Goal: Transaction & Acquisition: Purchase product/service

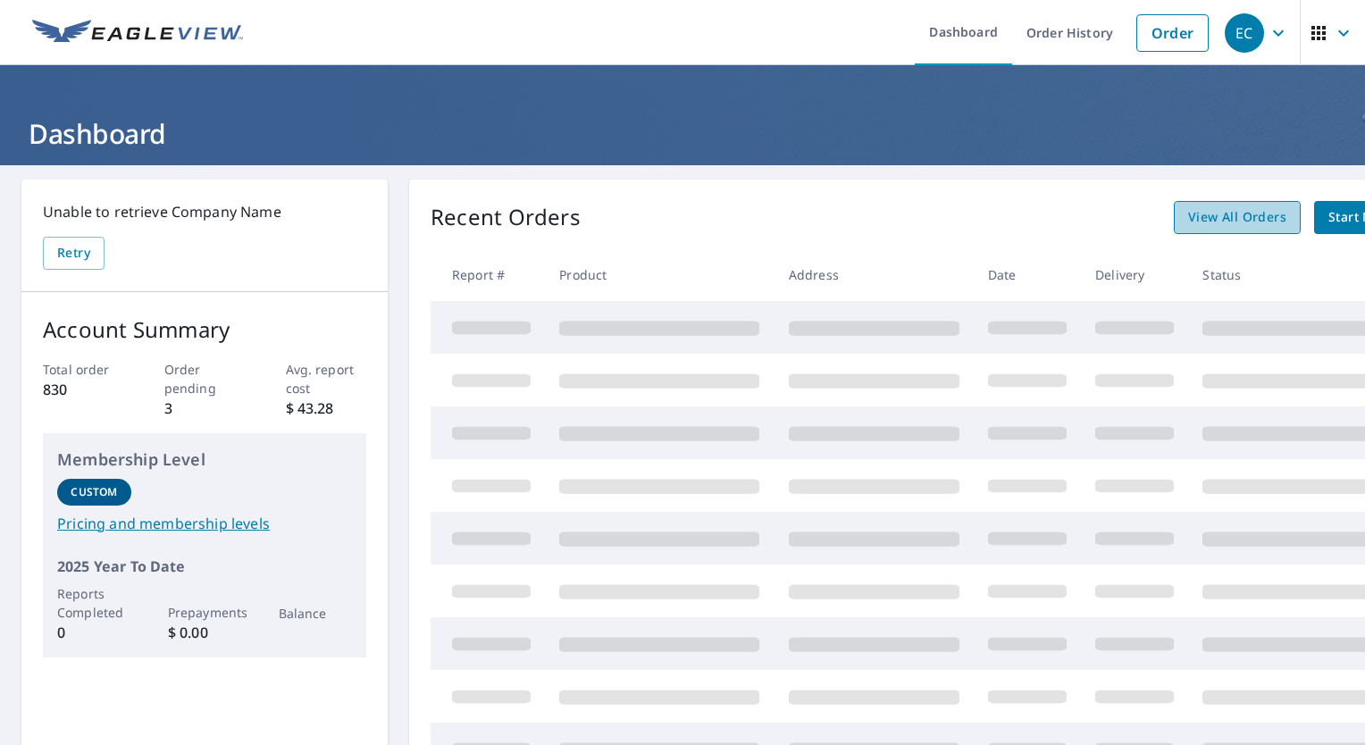
click at [1193, 221] on span "View All Orders" at bounding box center [1237, 217] width 98 height 22
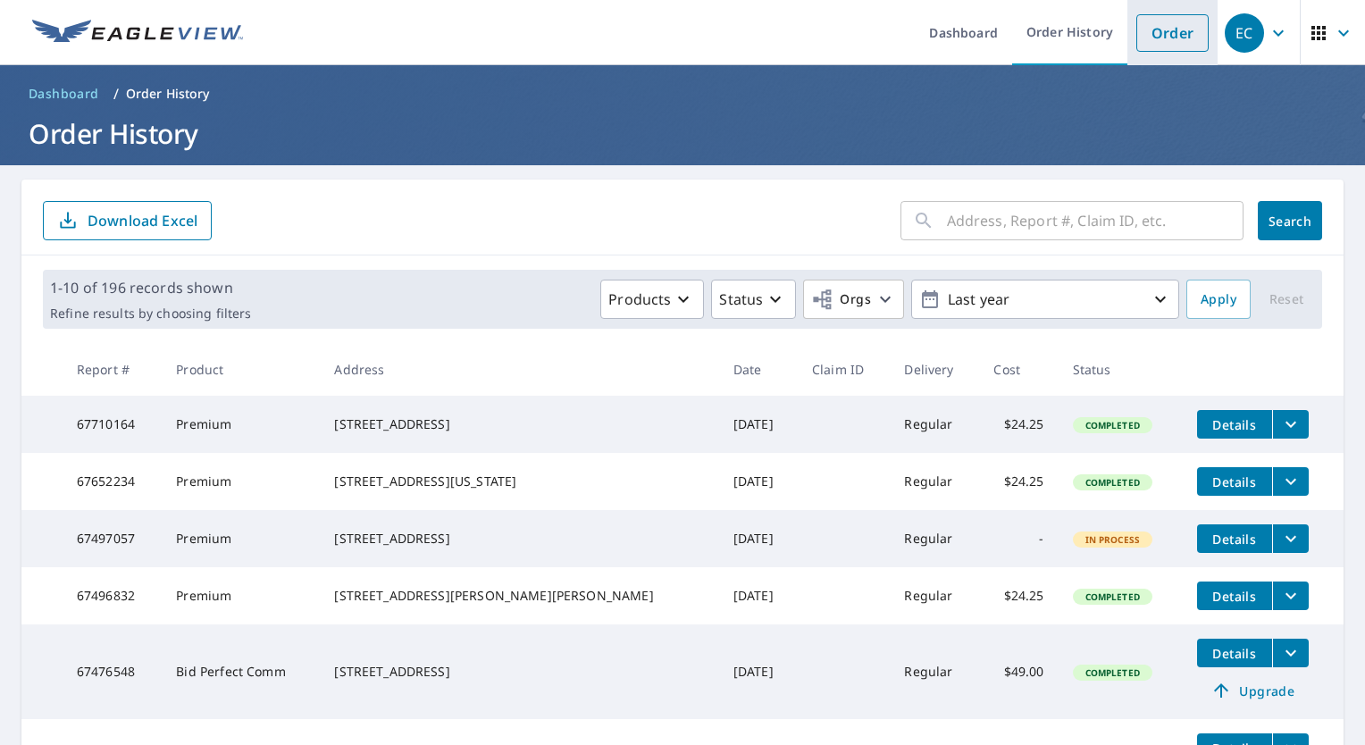
click at [1172, 34] on link "Order" at bounding box center [1172, 33] width 72 height 38
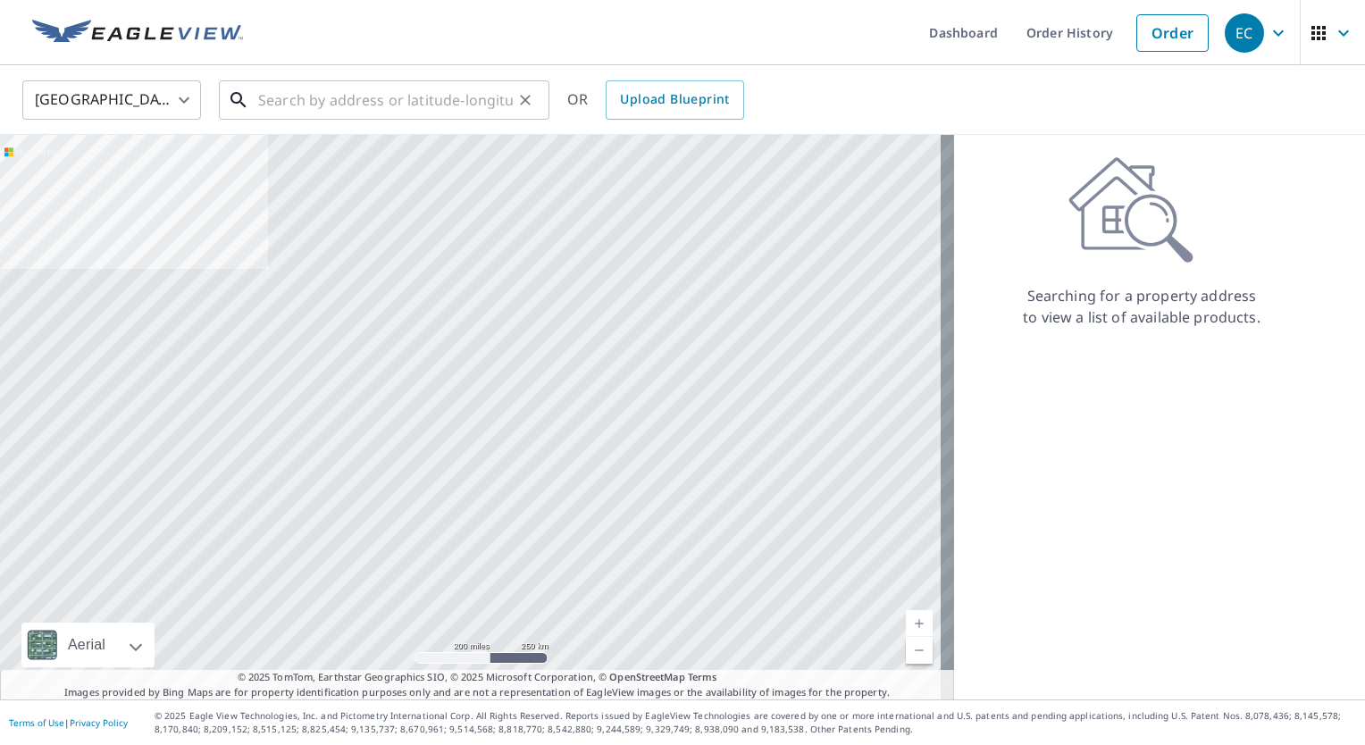
click at [422, 107] on input "text" at bounding box center [385, 100] width 255 height 50
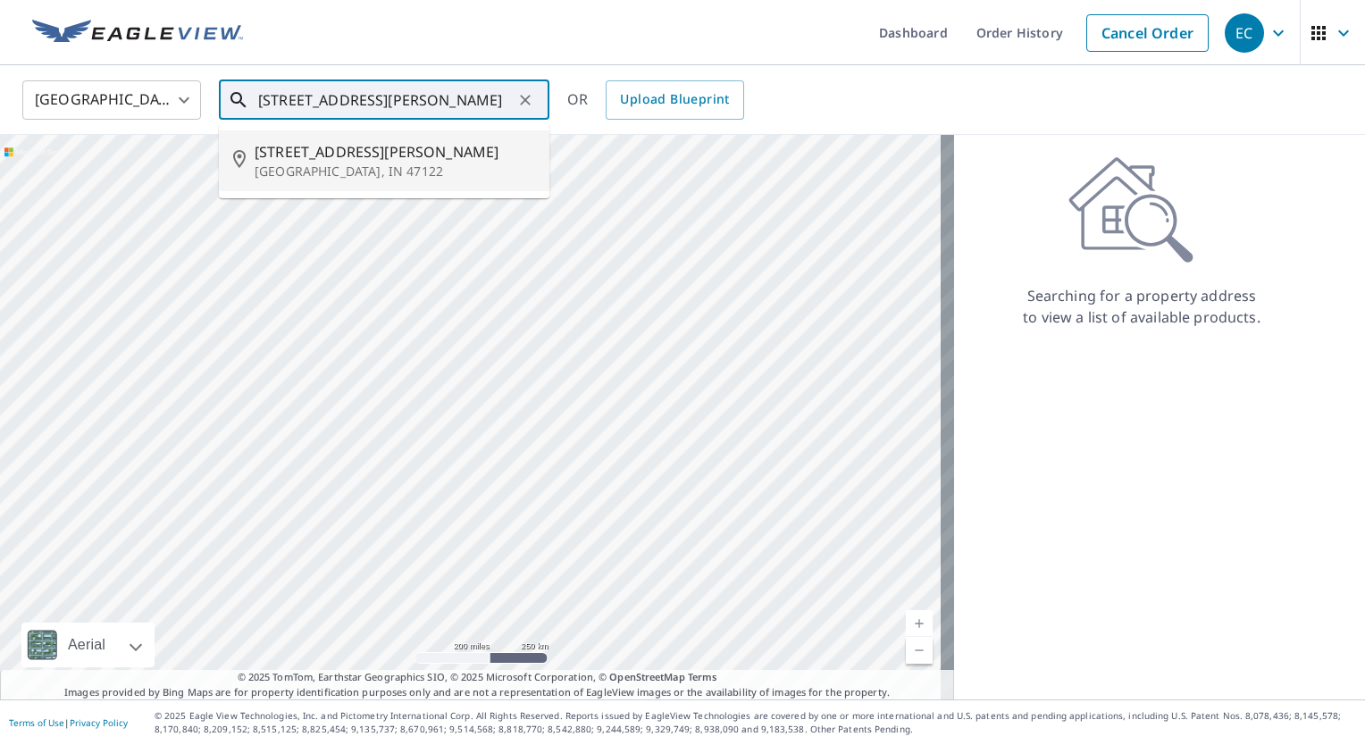
click at [348, 166] on p "[GEOGRAPHIC_DATA], IN 47122" at bounding box center [395, 172] width 280 height 18
type input "[STREET_ADDRESS][PERSON_NAME]"
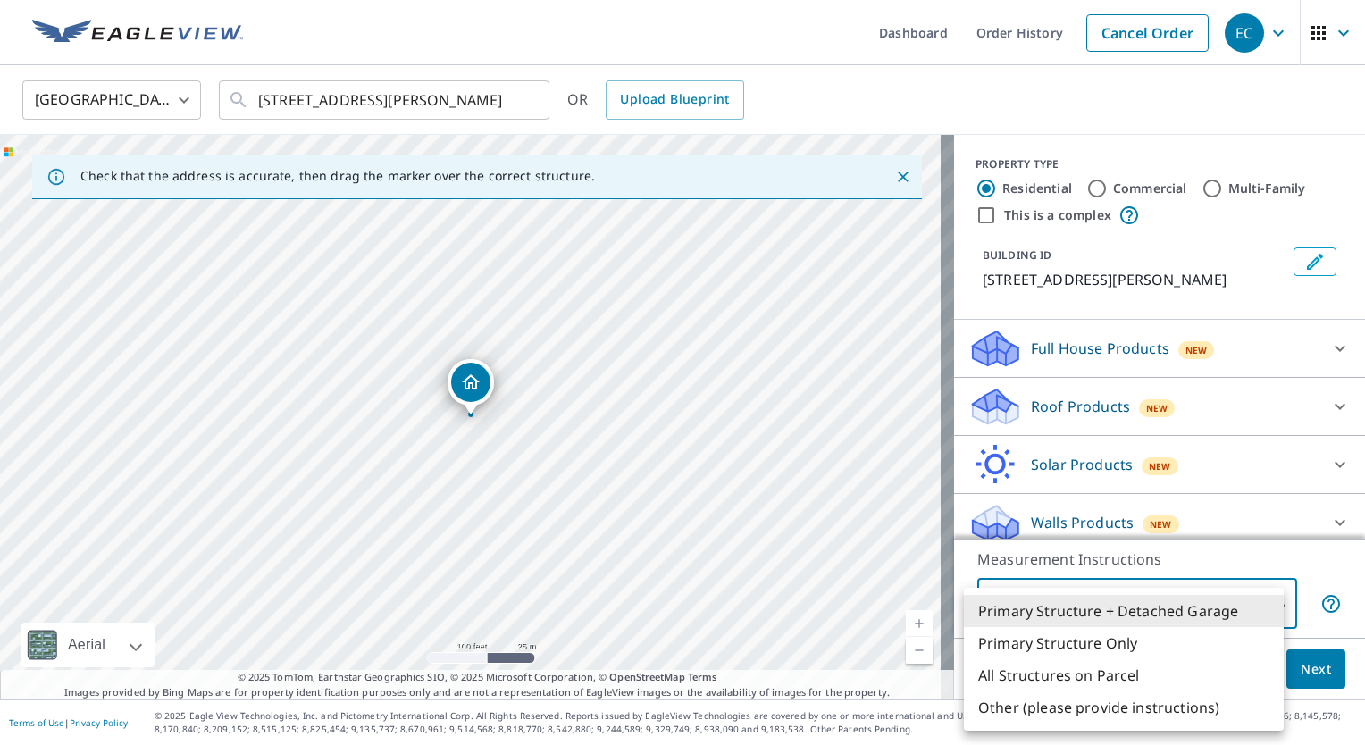
click at [1098, 607] on body "EC EC Dashboard Order History Cancel Order EC [GEOGRAPHIC_DATA] [GEOGRAPHIC_DAT…" at bounding box center [682, 372] width 1365 height 745
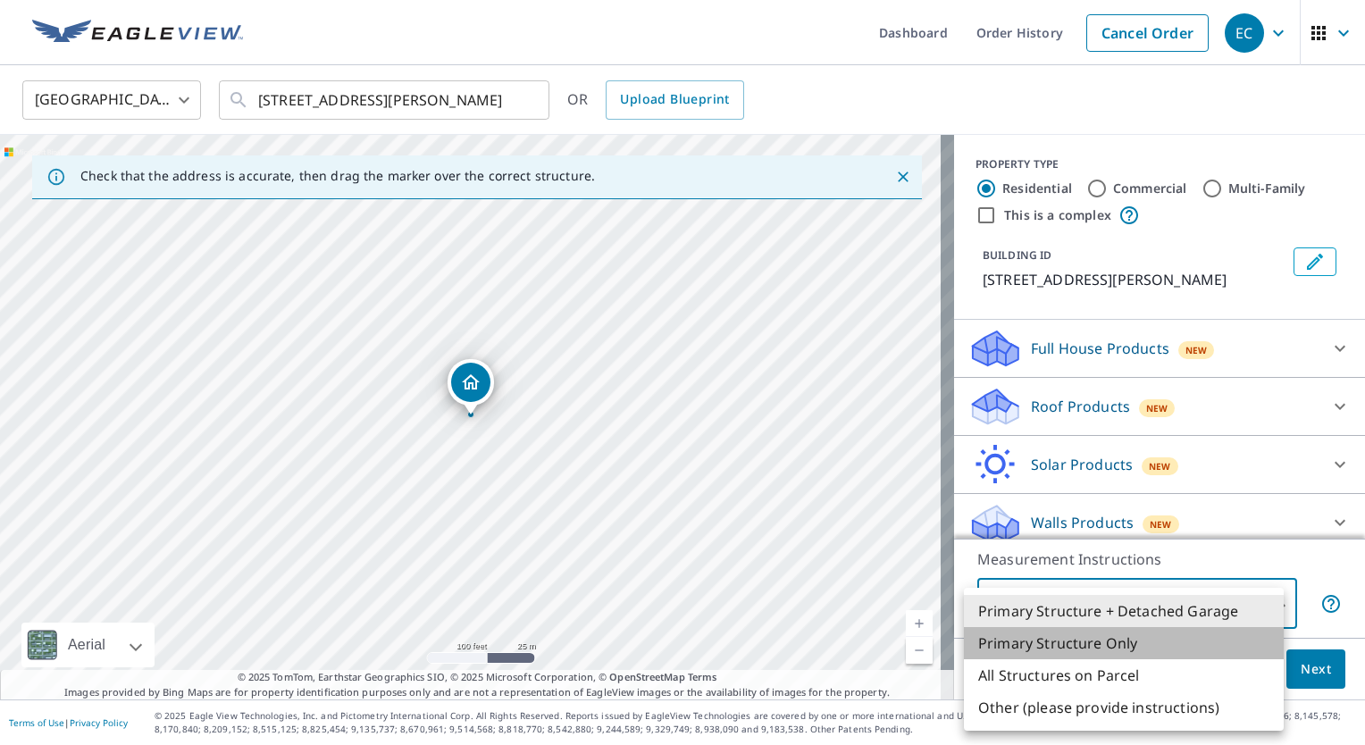
click at [1011, 639] on li "Primary Structure Only" at bounding box center [1124, 643] width 320 height 32
type input "2"
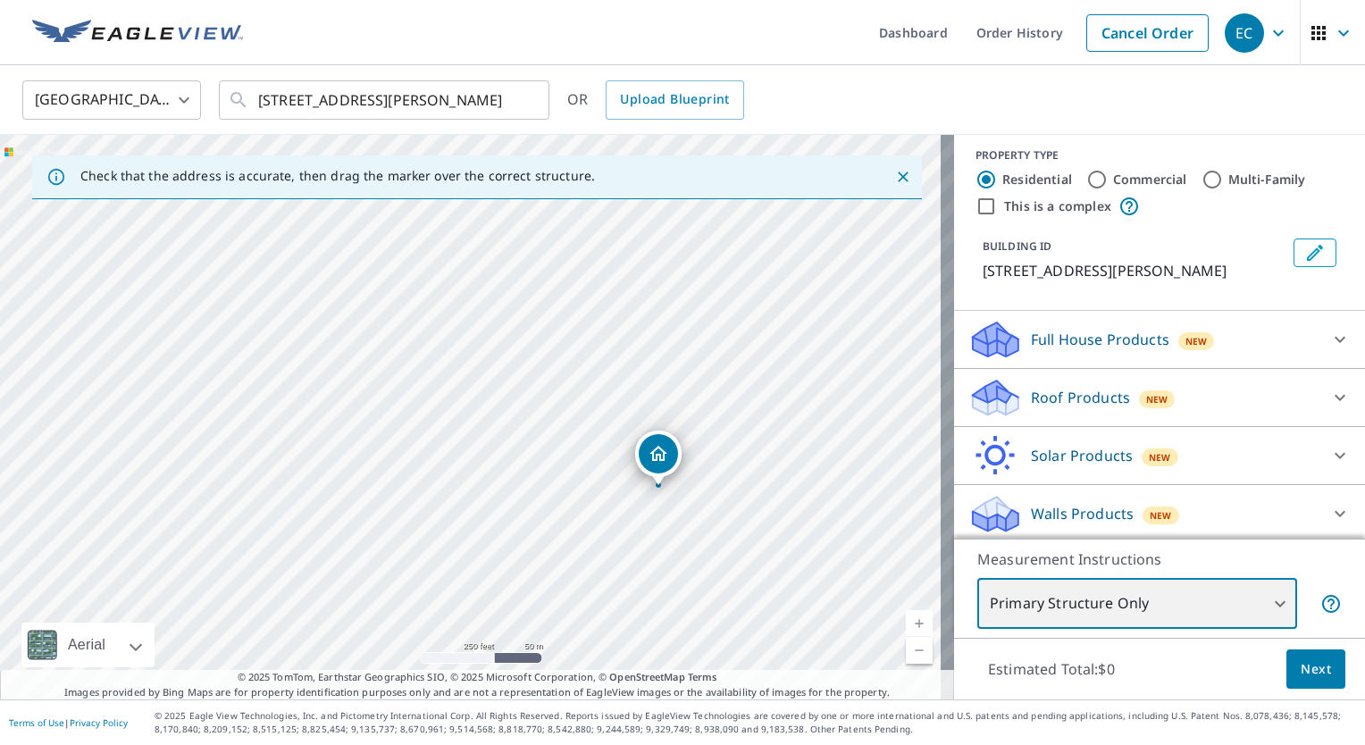
scroll to position [12, 0]
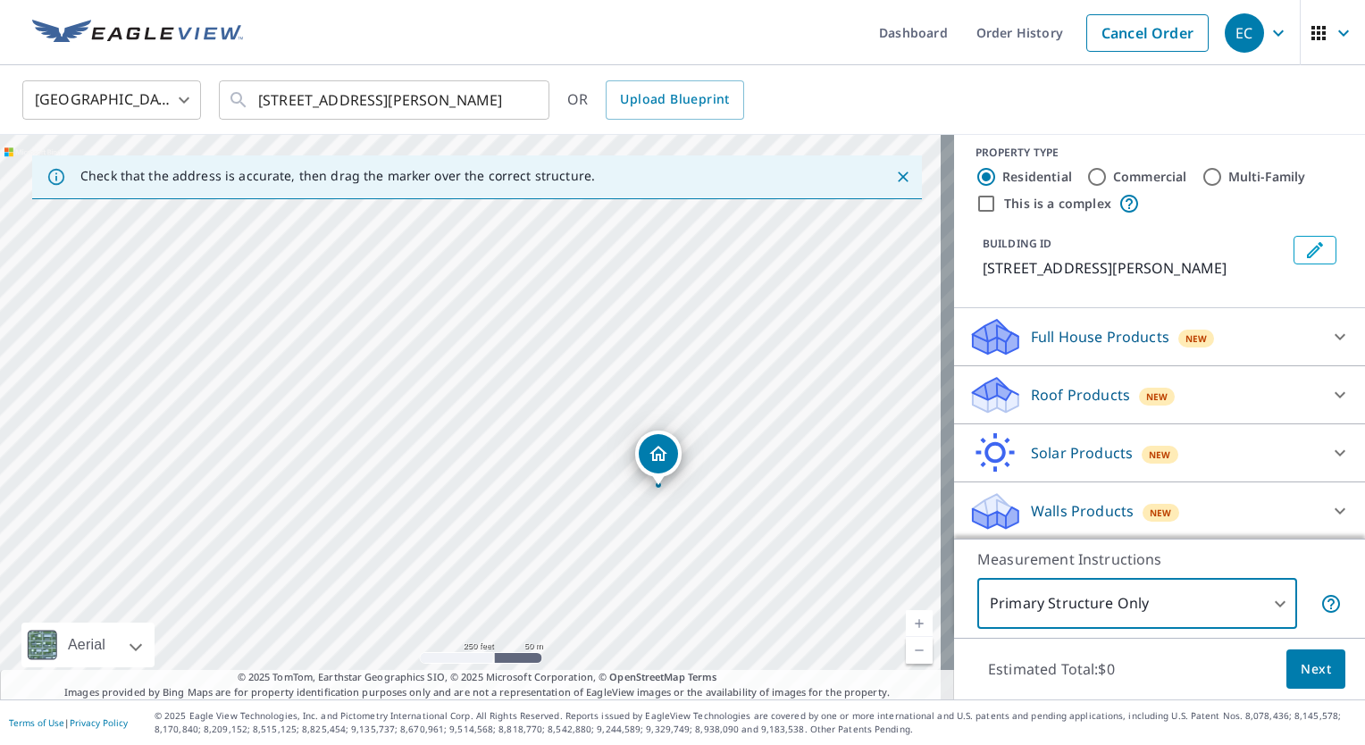
click at [1300, 666] on span "Next" at bounding box center [1315, 669] width 30 height 22
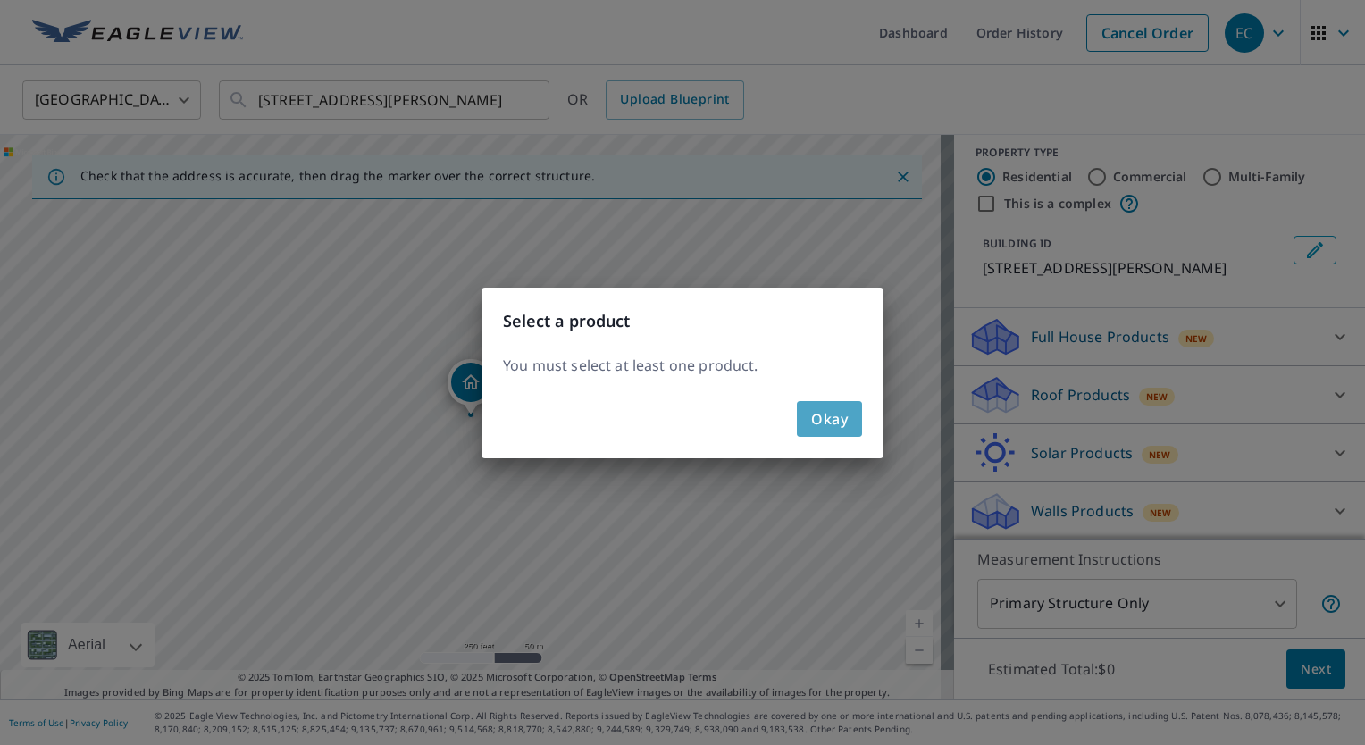
click at [821, 423] on span "Okay" at bounding box center [829, 418] width 37 height 25
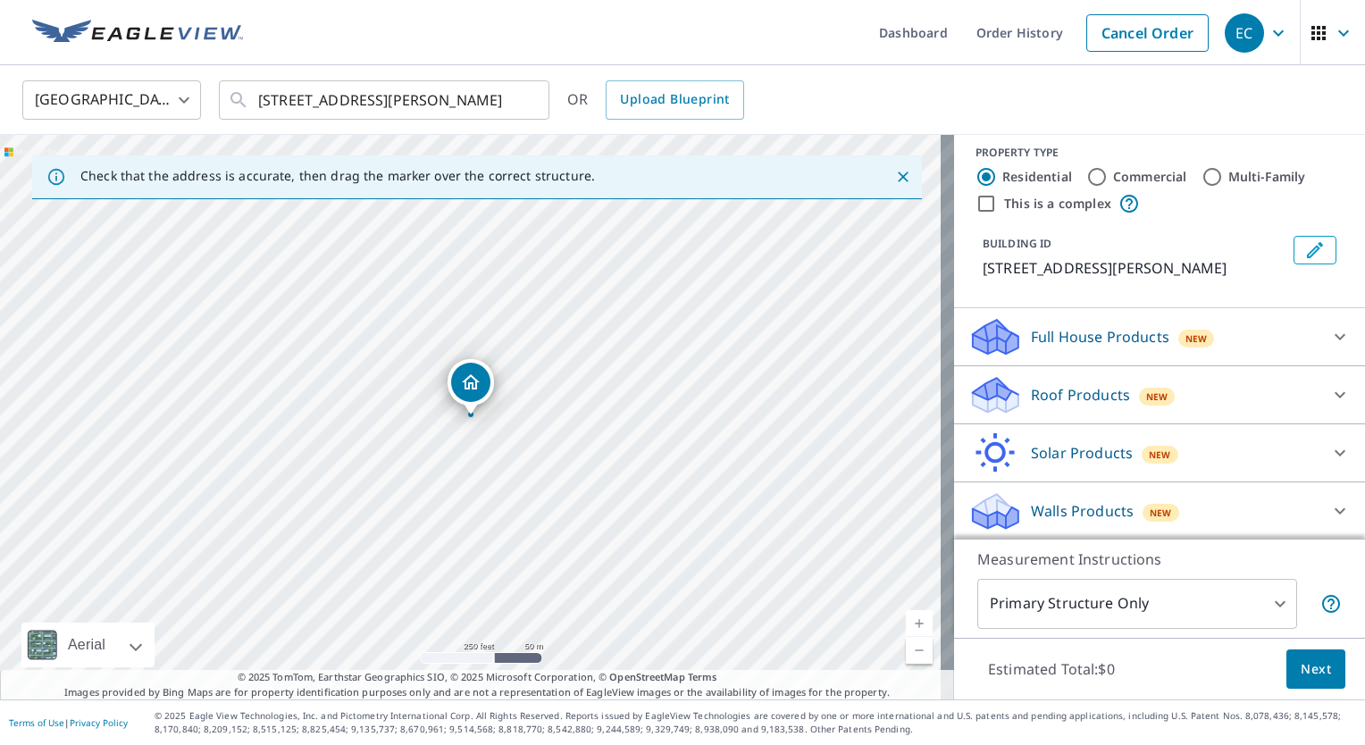
drag, startPoint x: 1008, startPoint y: 396, endPoint x: 1002, endPoint y: 414, distance: 19.8
click at [1008, 395] on div "Roof Products New" at bounding box center [1143, 395] width 350 height 42
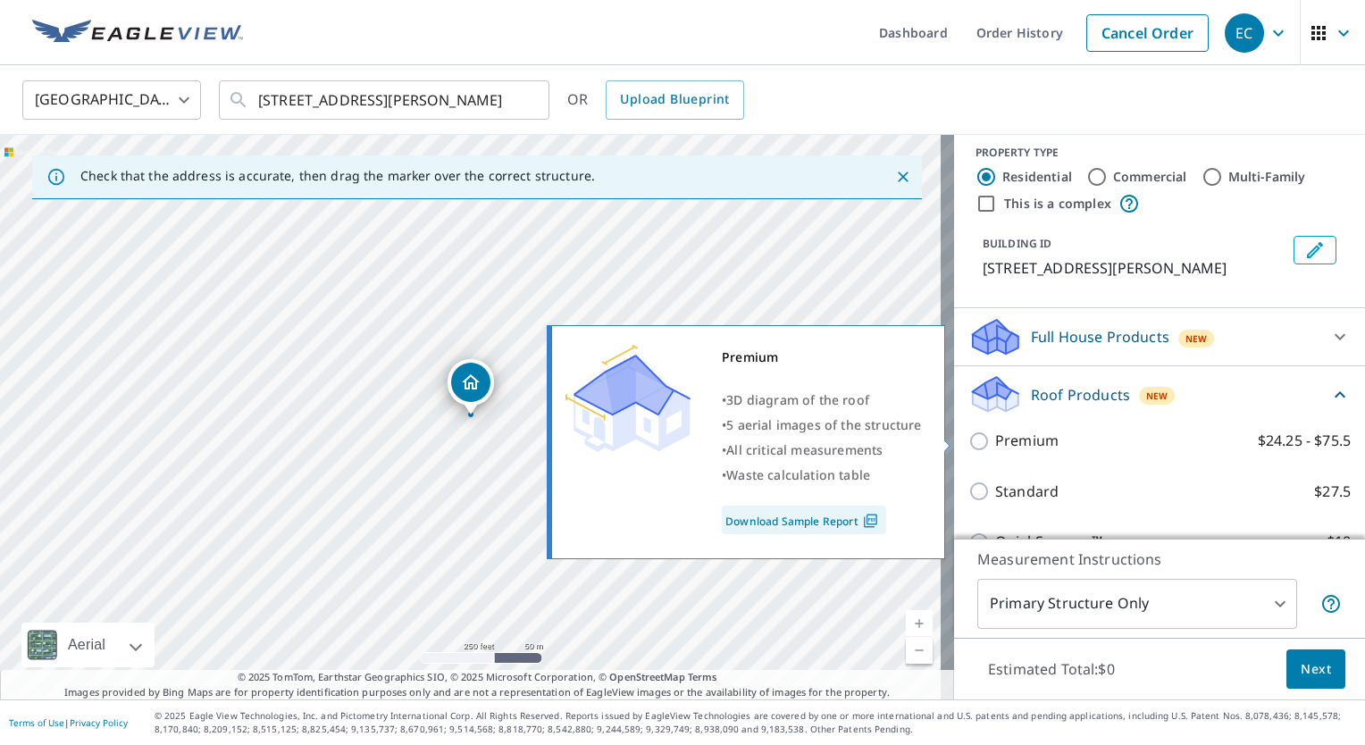
click at [968, 441] on input "Premium $24.25 - $75.5" at bounding box center [981, 440] width 27 height 21
checkbox input "true"
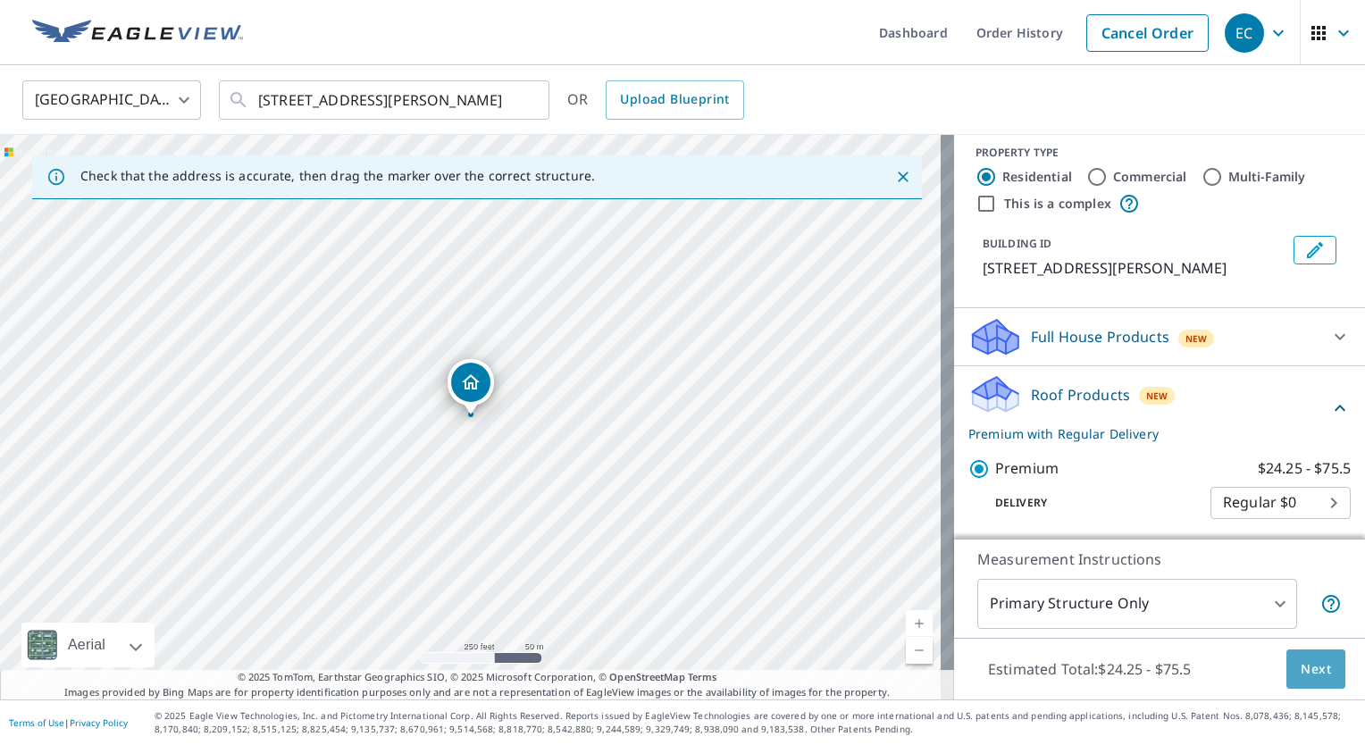
click at [1320, 667] on button "Next" at bounding box center [1315, 669] width 59 height 40
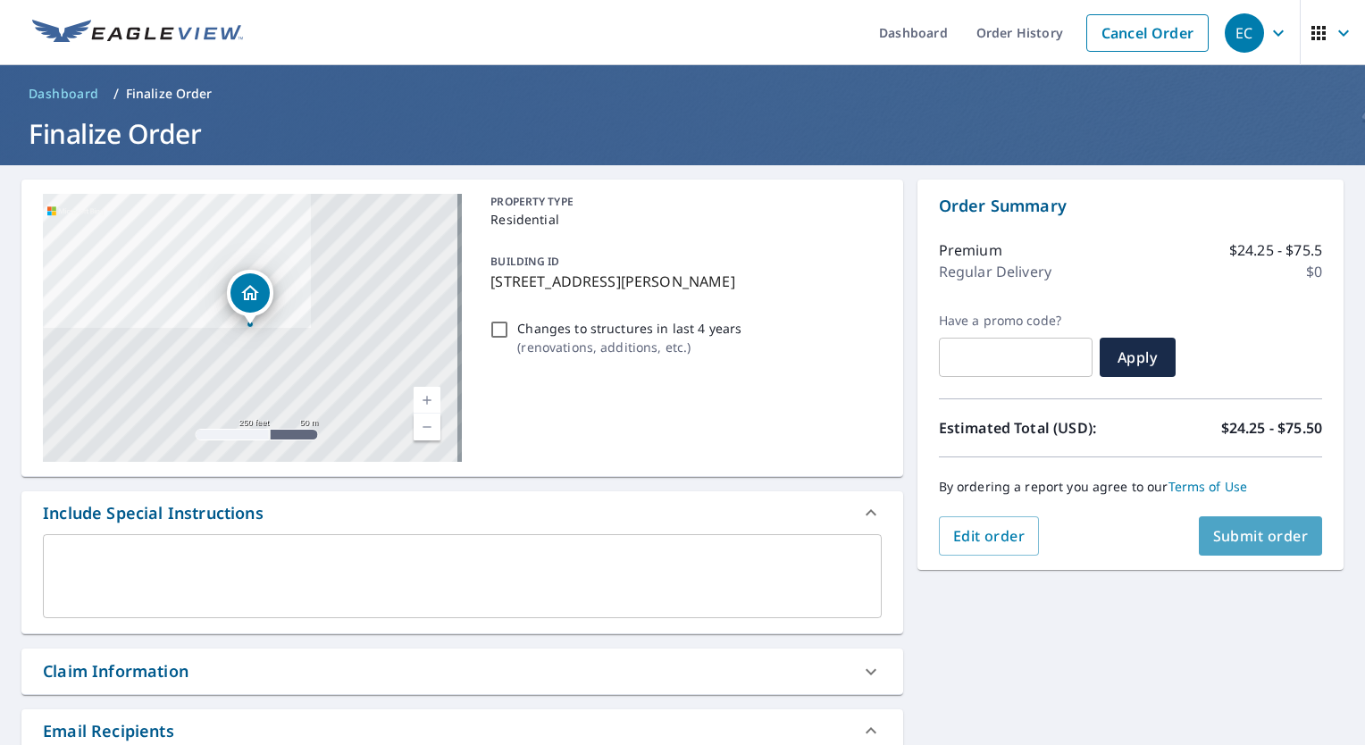
click at [1225, 528] on span "Submit order" at bounding box center [1261, 536] width 96 height 20
checkbox input "true"
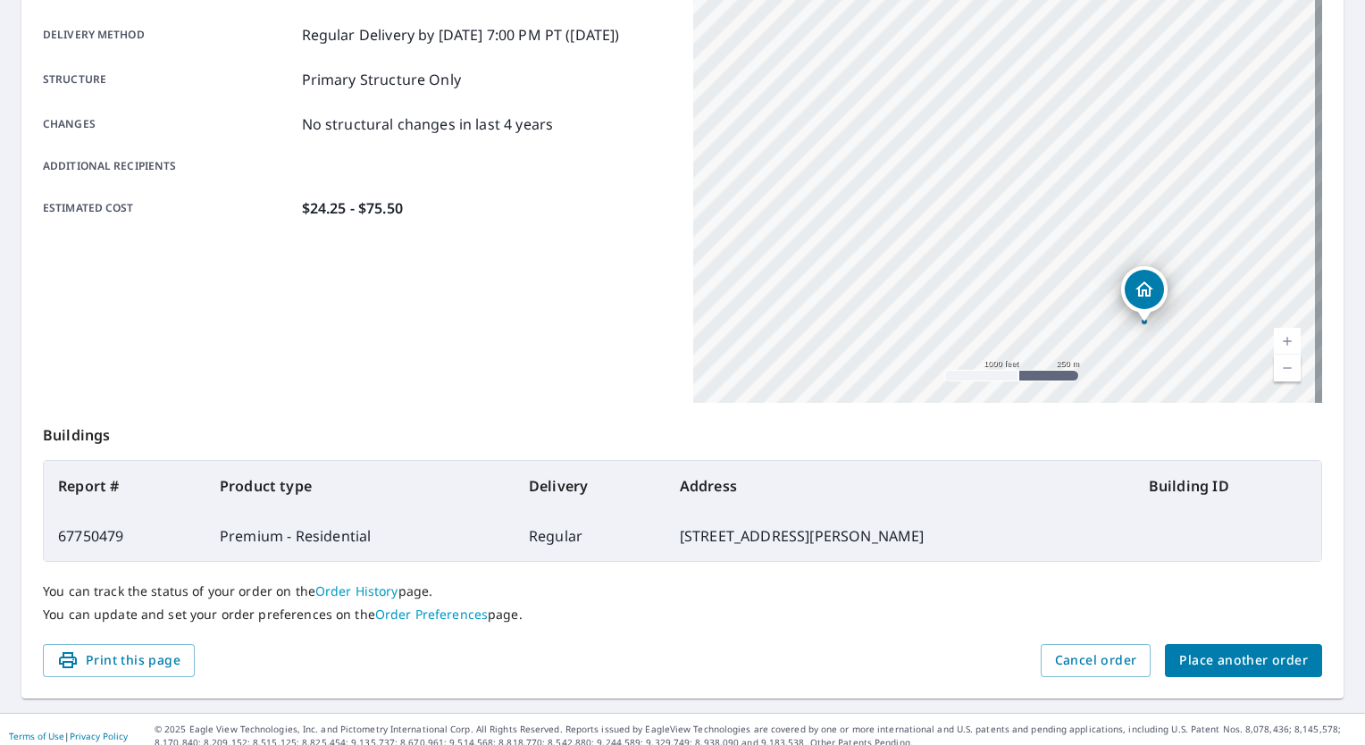
scroll to position [305, 0]
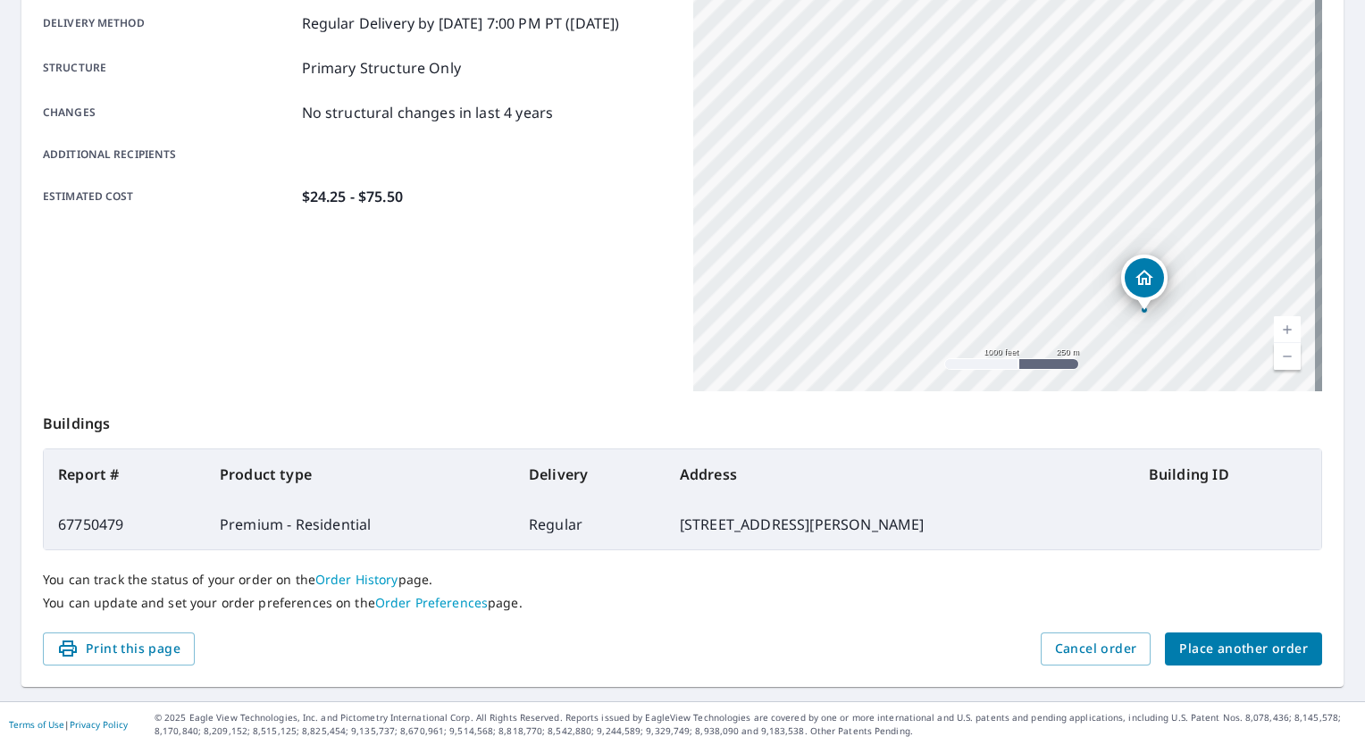
click at [1225, 650] on span "Place another order" at bounding box center [1243, 649] width 129 height 22
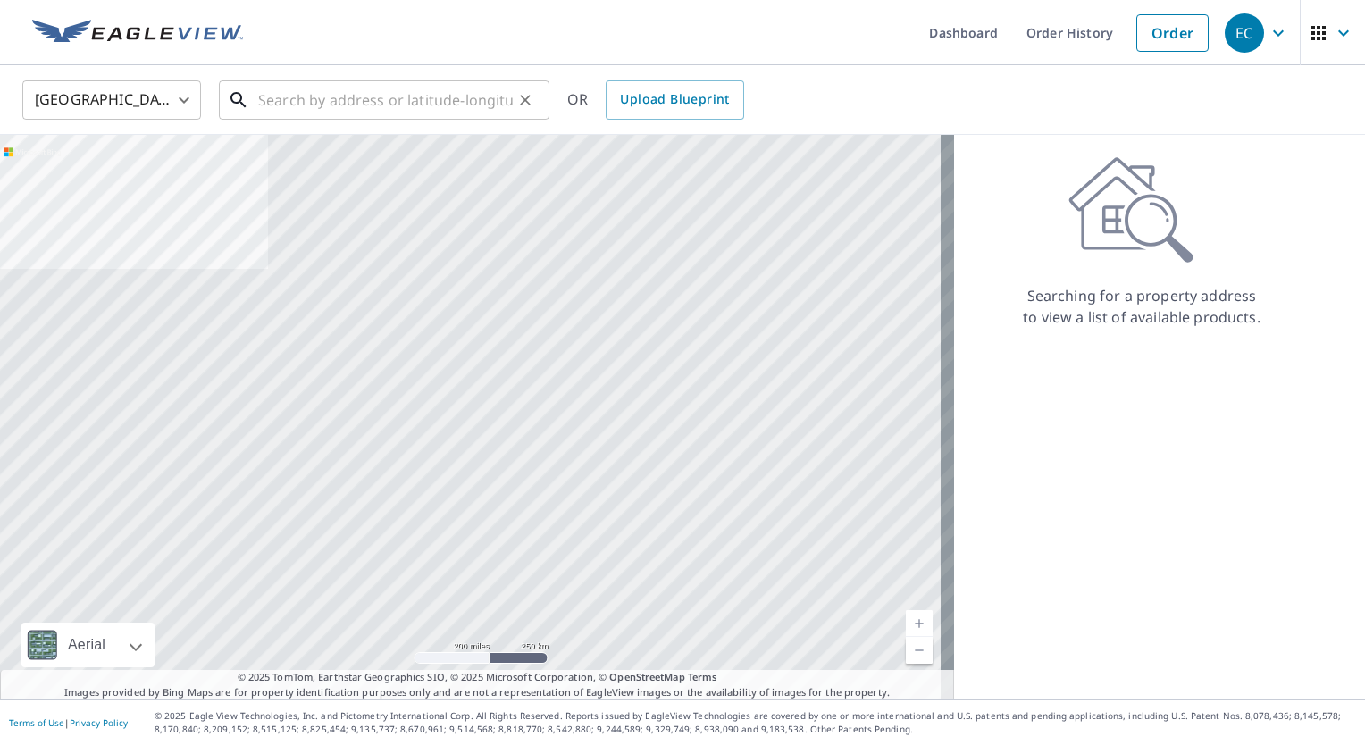
click at [429, 105] on input "text" at bounding box center [385, 100] width 255 height 50
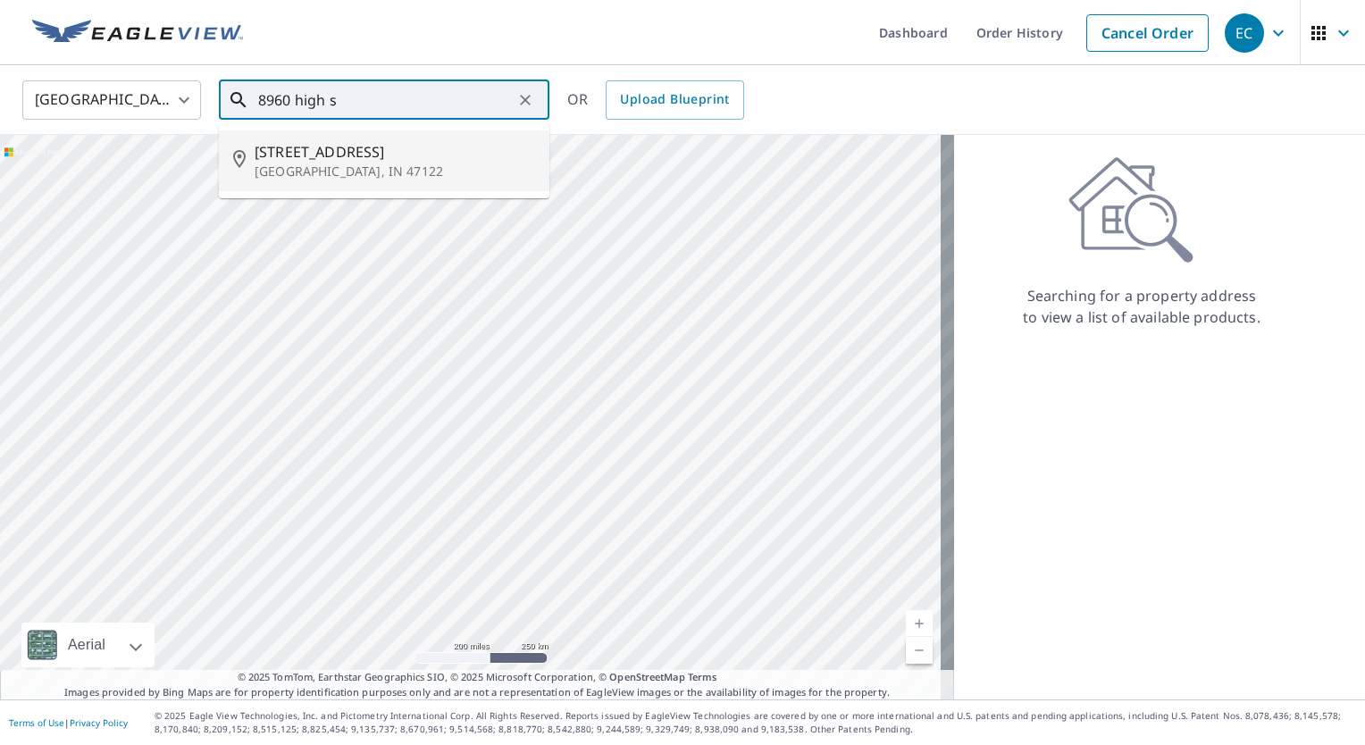
click at [333, 178] on p "[GEOGRAPHIC_DATA], IN 47122" at bounding box center [395, 172] width 280 height 18
type input "[STREET_ADDRESS]"
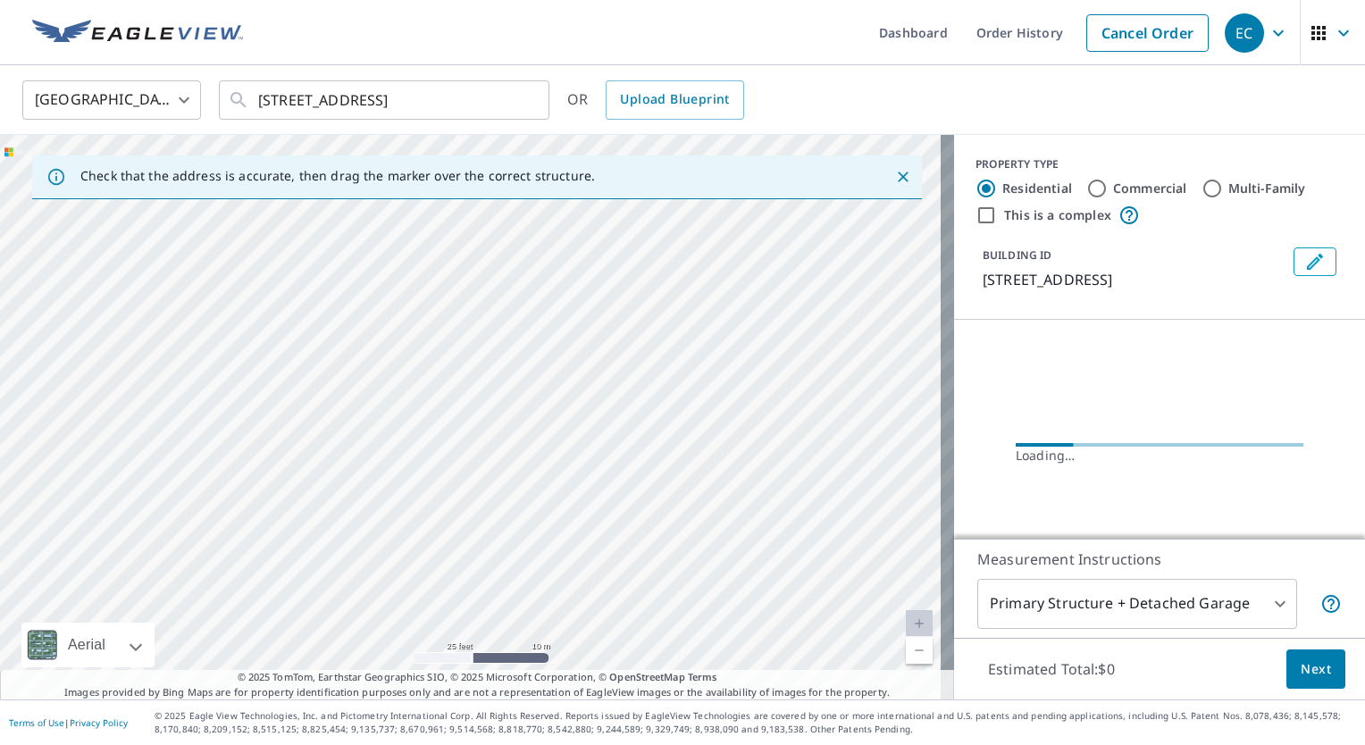
drag, startPoint x: 488, startPoint y: 241, endPoint x: 300, endPoint y: 658, distance: 457.6
click at [331, 744] on html "EC EC Dashboard Order History Cancel Order EC [GEOGRAPHIC_DATA] [GEOGRAPHIC_DAT…" at bounding box center [682, 372] width 1365 height 745
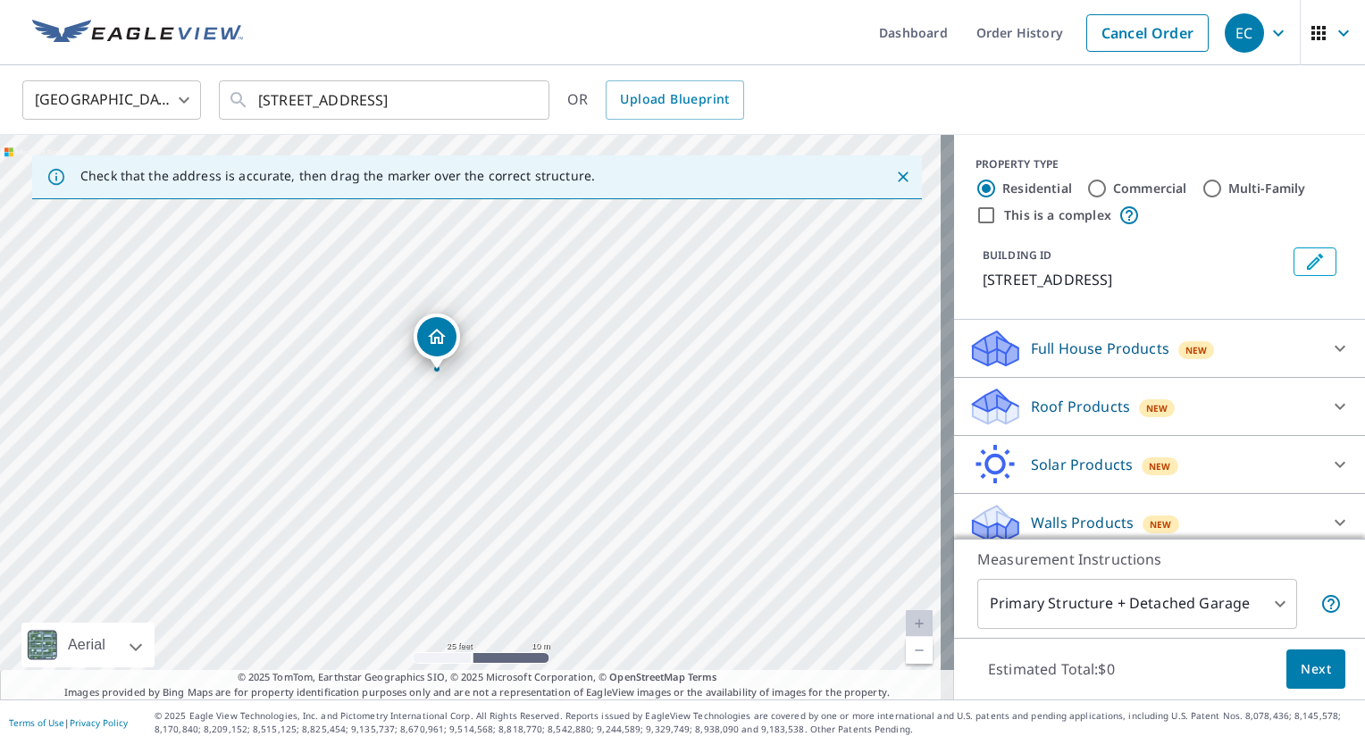
click at [272, 491] on div "[STREET_ADDRESS]" at bounding box center [477, 417] width 954 height 564
click at [985, 404] on icon at bounding box center [996, 400] width 46 height 22
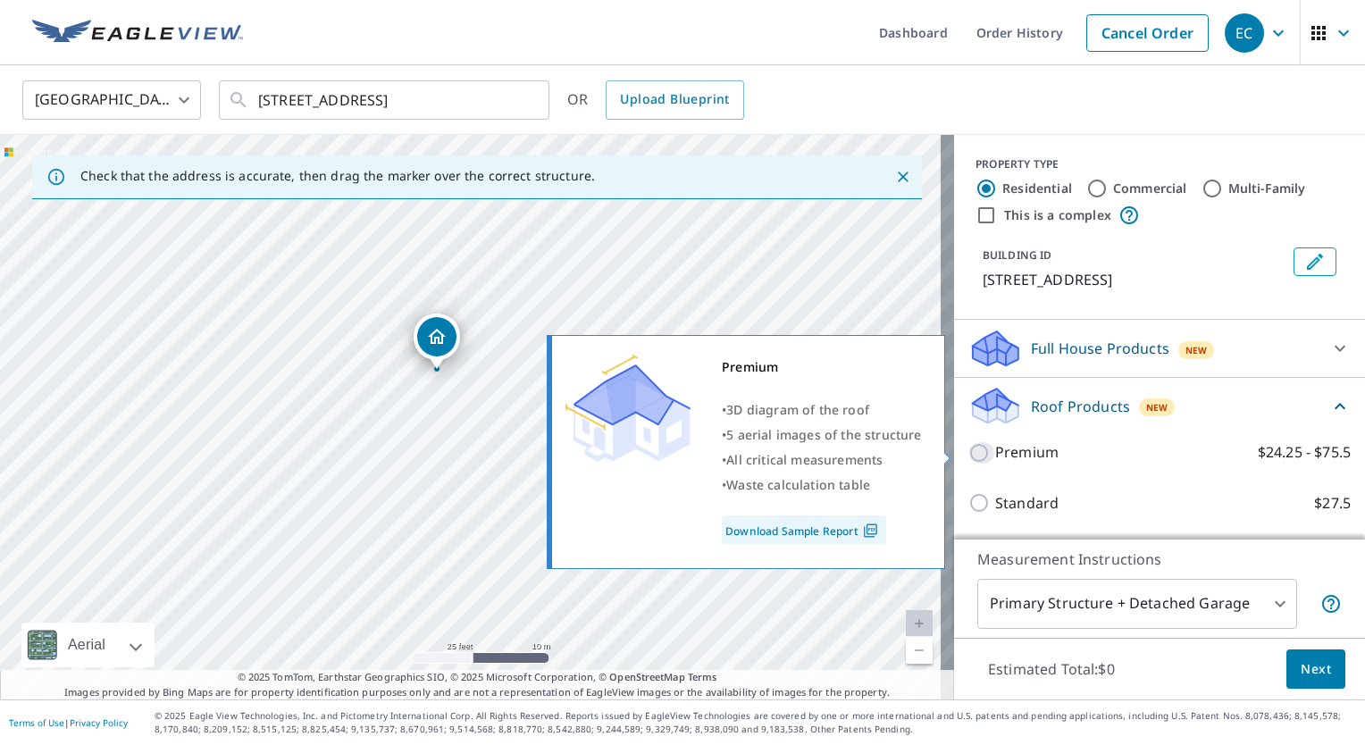
click at [968, 452] on input "Premium $24.25 - $75.5" at bounding box center [981, 452] width 27 height 21
checkbox input "true"
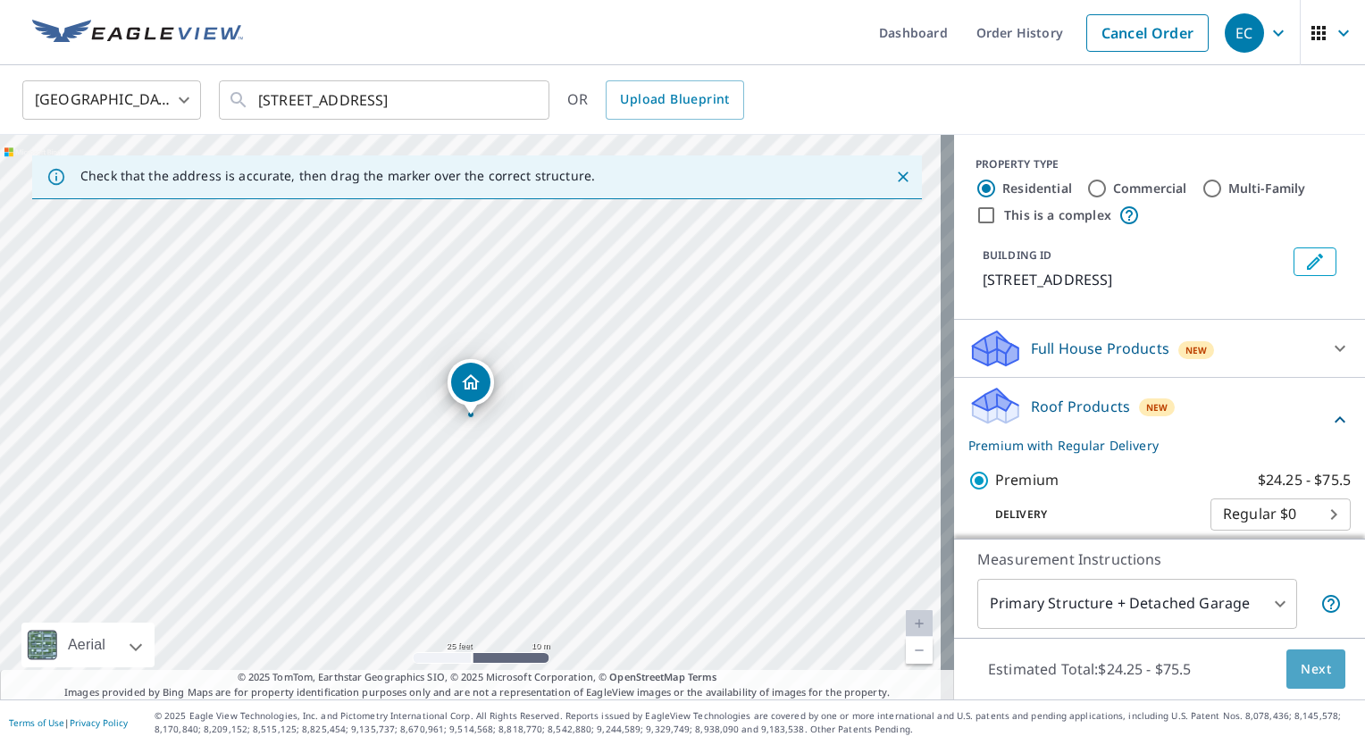
click at [1300, 669] on span "Next" at bounding box center [1315, 669] width 30 height 22
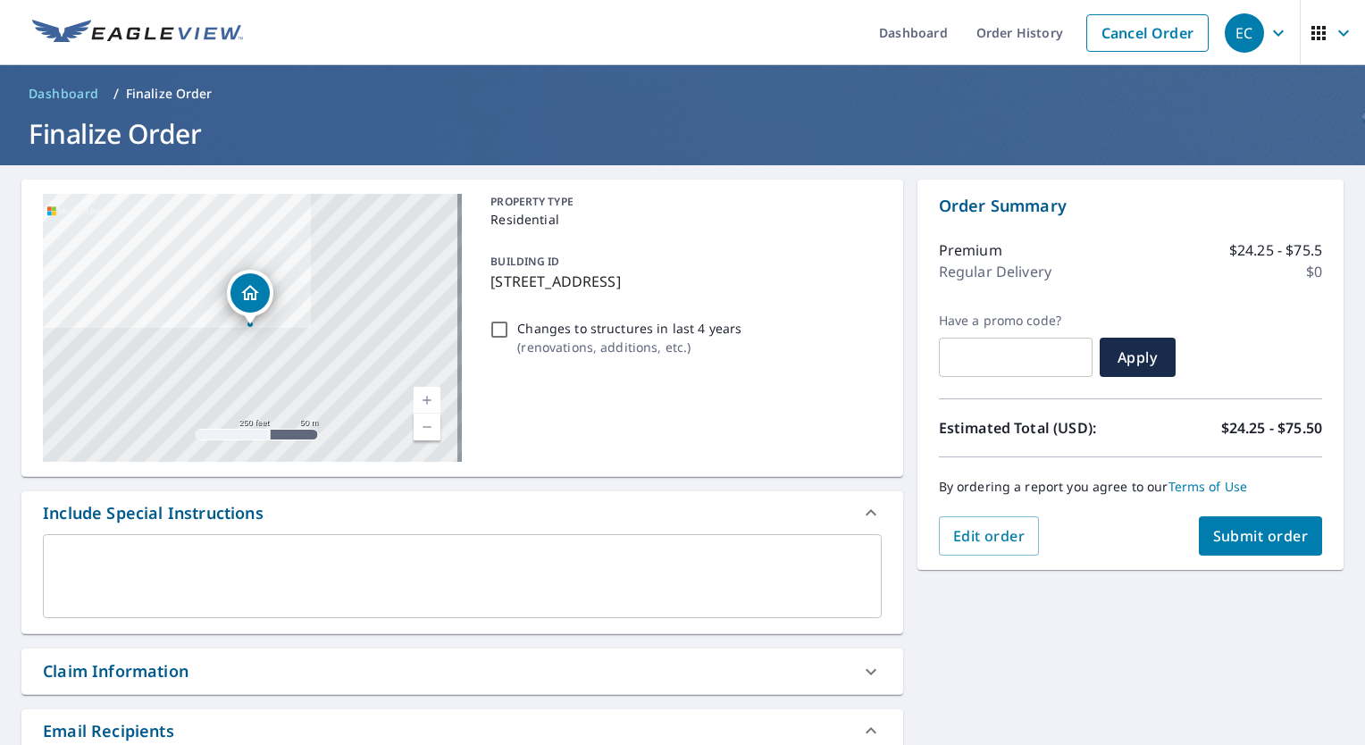
click at [1246, 530] on span "Submit order" at bounding box center [1261, 536] width 96 height 20
checkbox input "true"
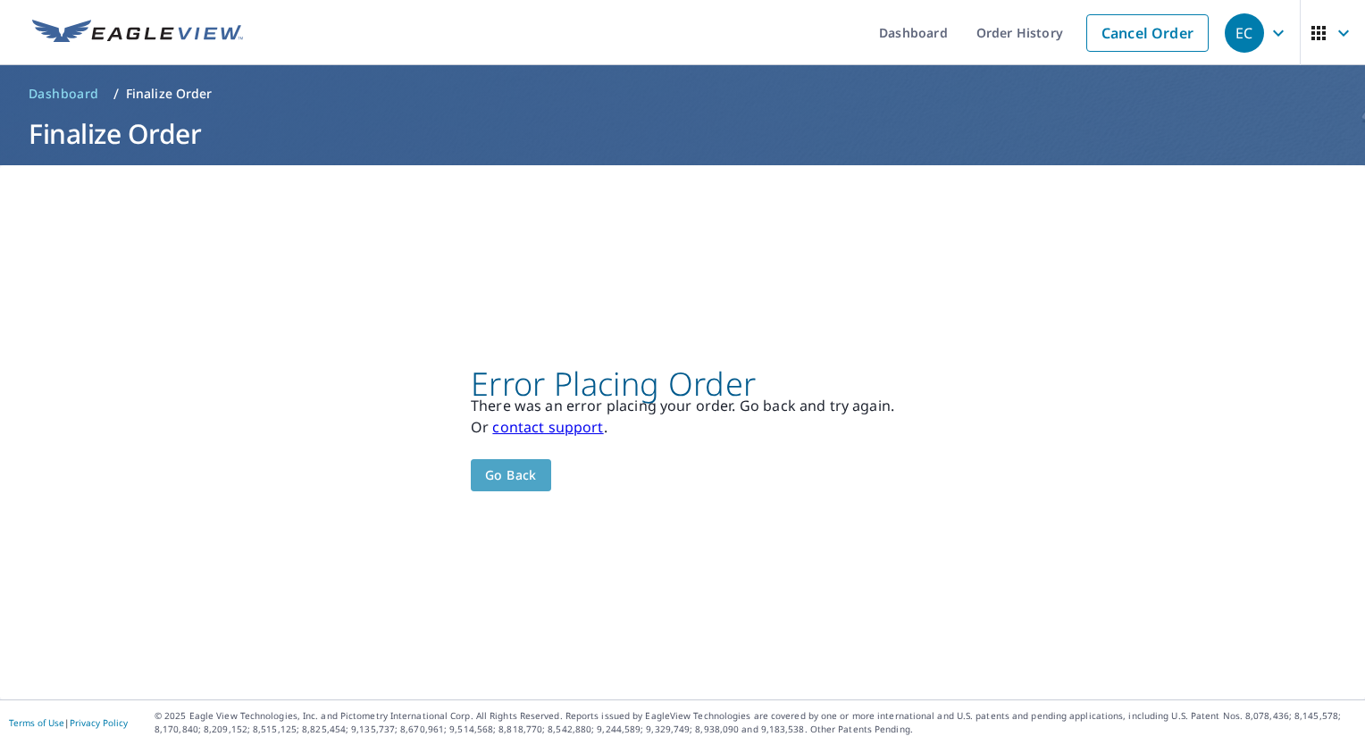
click at [520, 478] on span "Go back" at bounding box center [511, 475] width 52 height 22
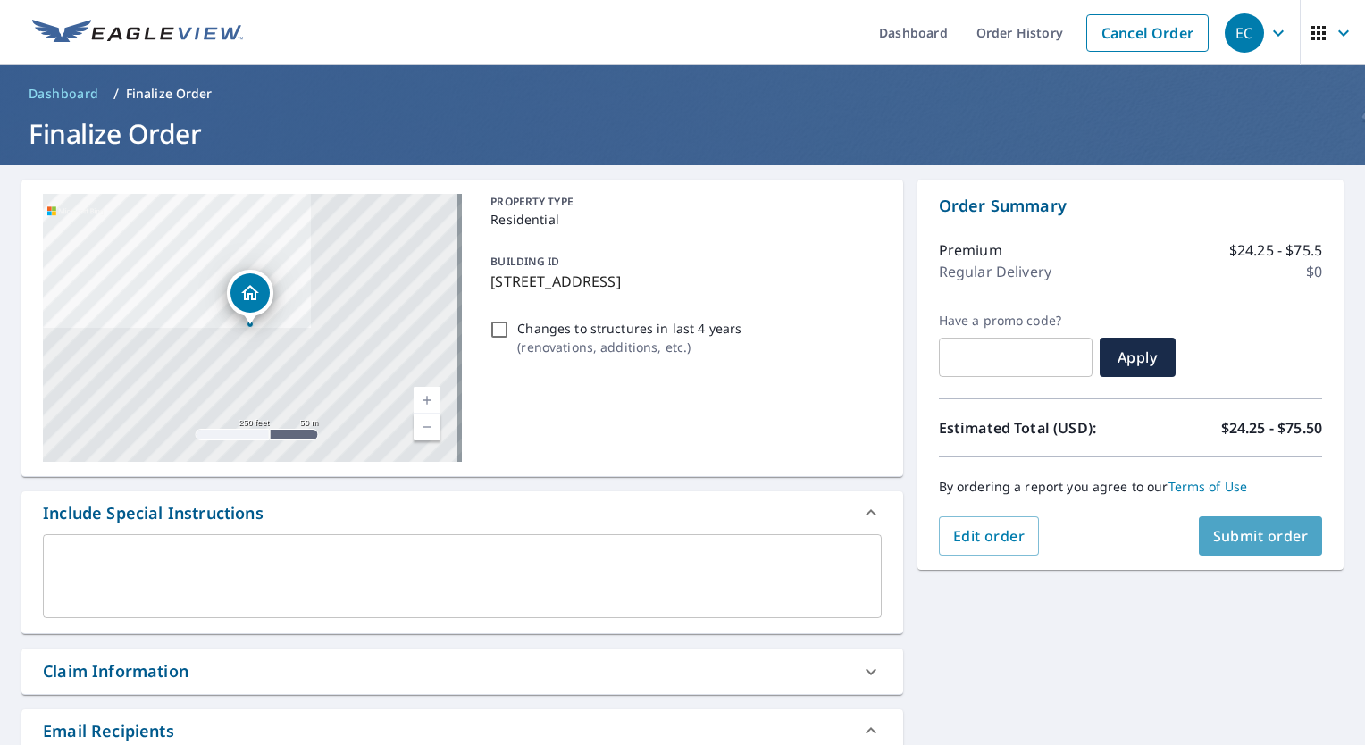
click at [1243, 531] on span "Submit order" at bounding box center [1261, 536] width 96 height 20
checkbox input "true"
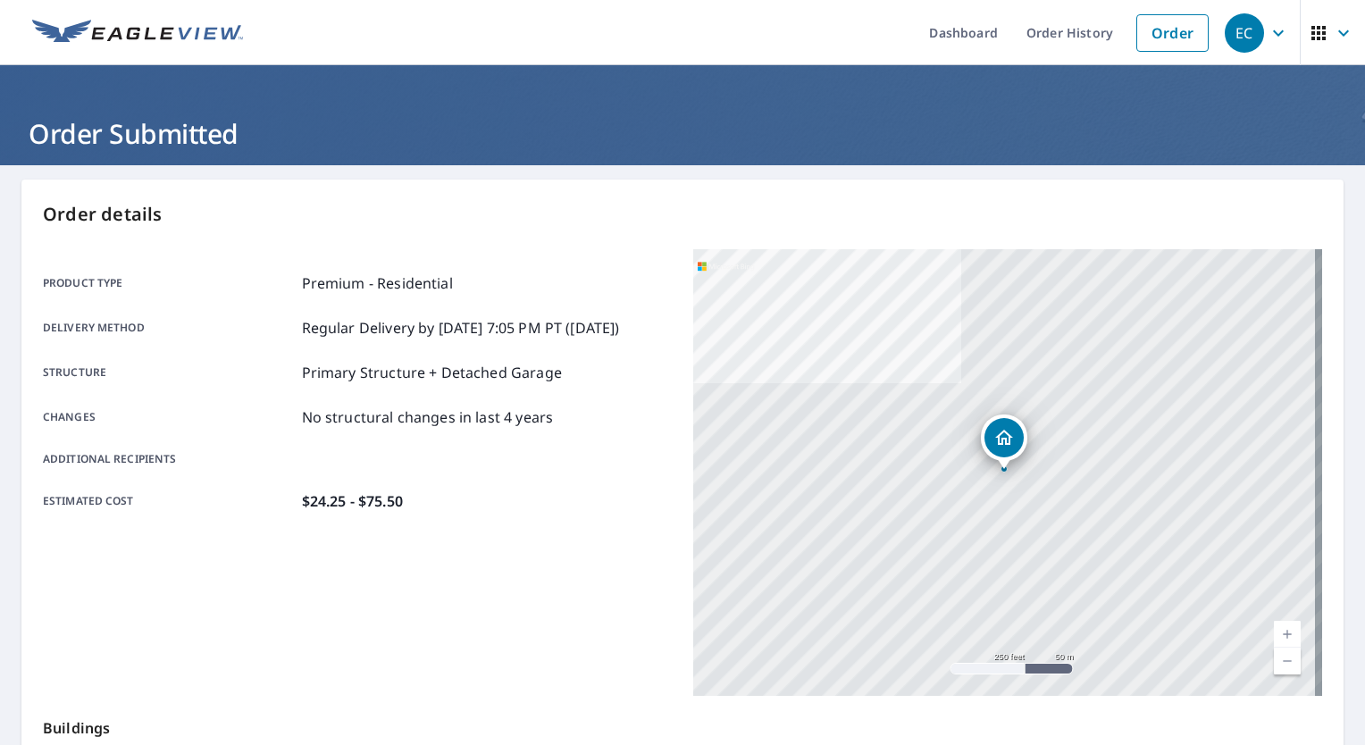
drag, startPoint x: 1043, startPoint y: 30, endPoint x: 918, endPoint y: 71, distance: 131.3
click at [1043, 30] on link "Order History" at bounding box center [1069, 32] width 115 height 65
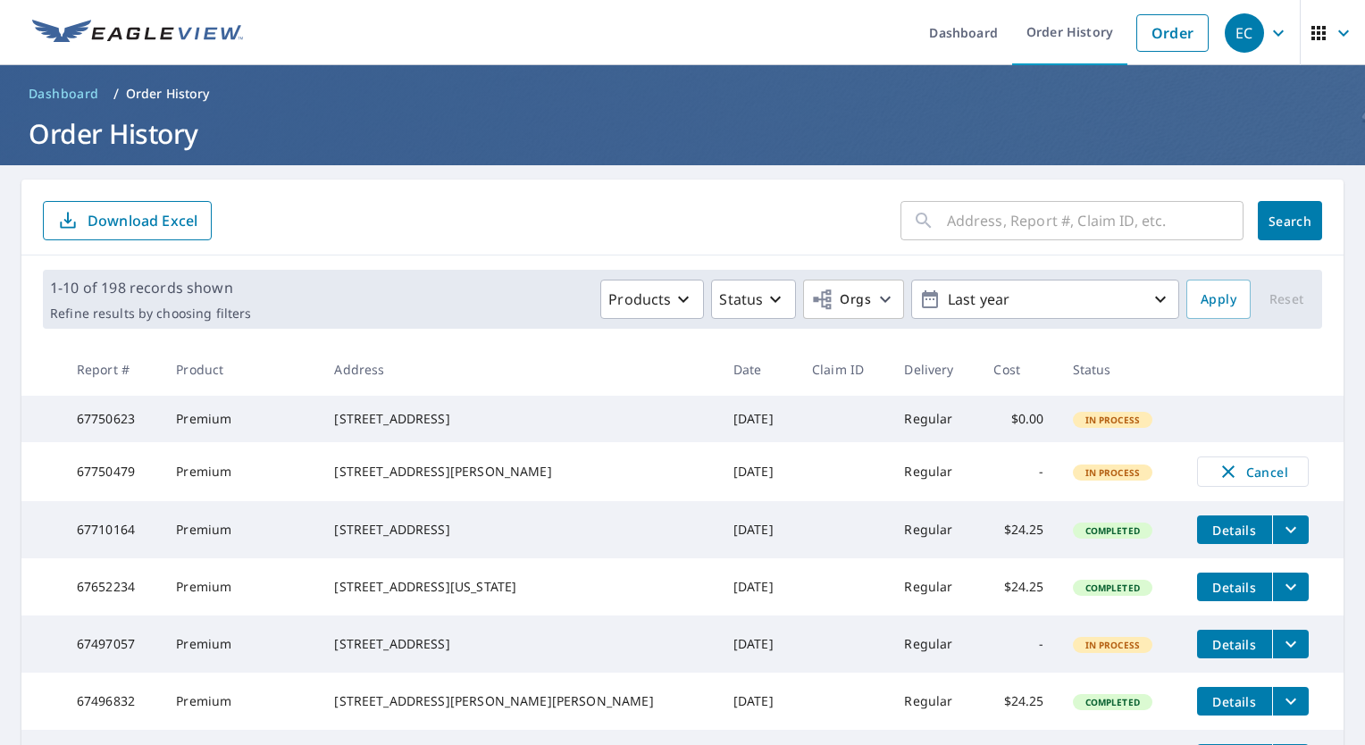
click at [797, 437] on td at bounding box center [843, 419] width 92 height 46
click at [1211, 424] on tr "67750623 Premium [STREET_ADDRESS] [DATE] Regular $0.00 In Process" at bounding box center [682, 419] width 1322 height 46
drag, startPoint x: 1211, startPoint y: 424, endPoint x: 1176, endPoint y: 423, distance: 34.8
drag, startPoint x: 1176, startPoint y: 423, endPoint x: 939, endPoint y: 430, distance: 236.7
drag, startPoint x: 939, startPoint y: 430, endPoint x: 751, endPoint y: 424, distance: 188.5
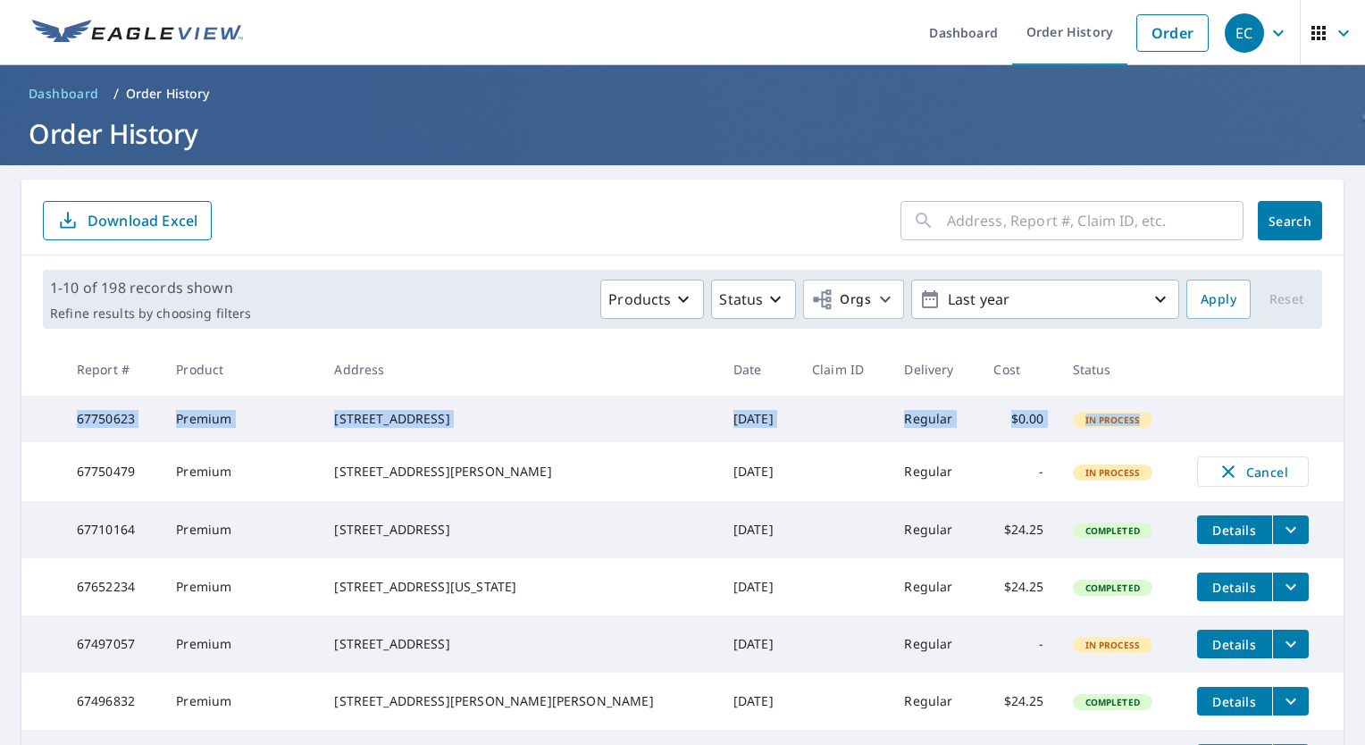
click at [797, 425] on td at bounding box center [843, 419] width 92 height 46
click at [719, 425] on td "[DATE]" at bounding box center [758, 419] width 79 height 46
click at [517, 356] on th "Address" at bounding box center [519, 369] width 398 height 53
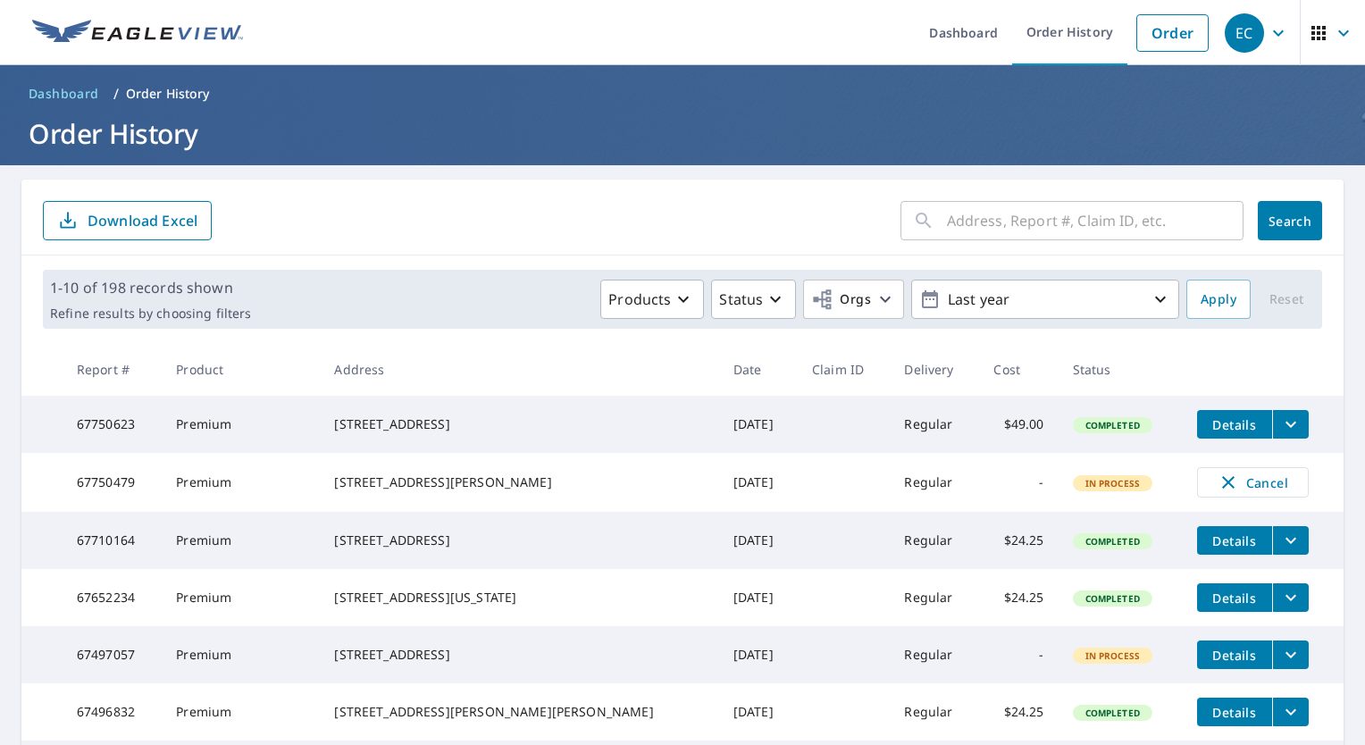
click at [1280, 422] on icon "filesDropdownBtn-67750623" at bounding box center [1290, 423] width 21 height 21
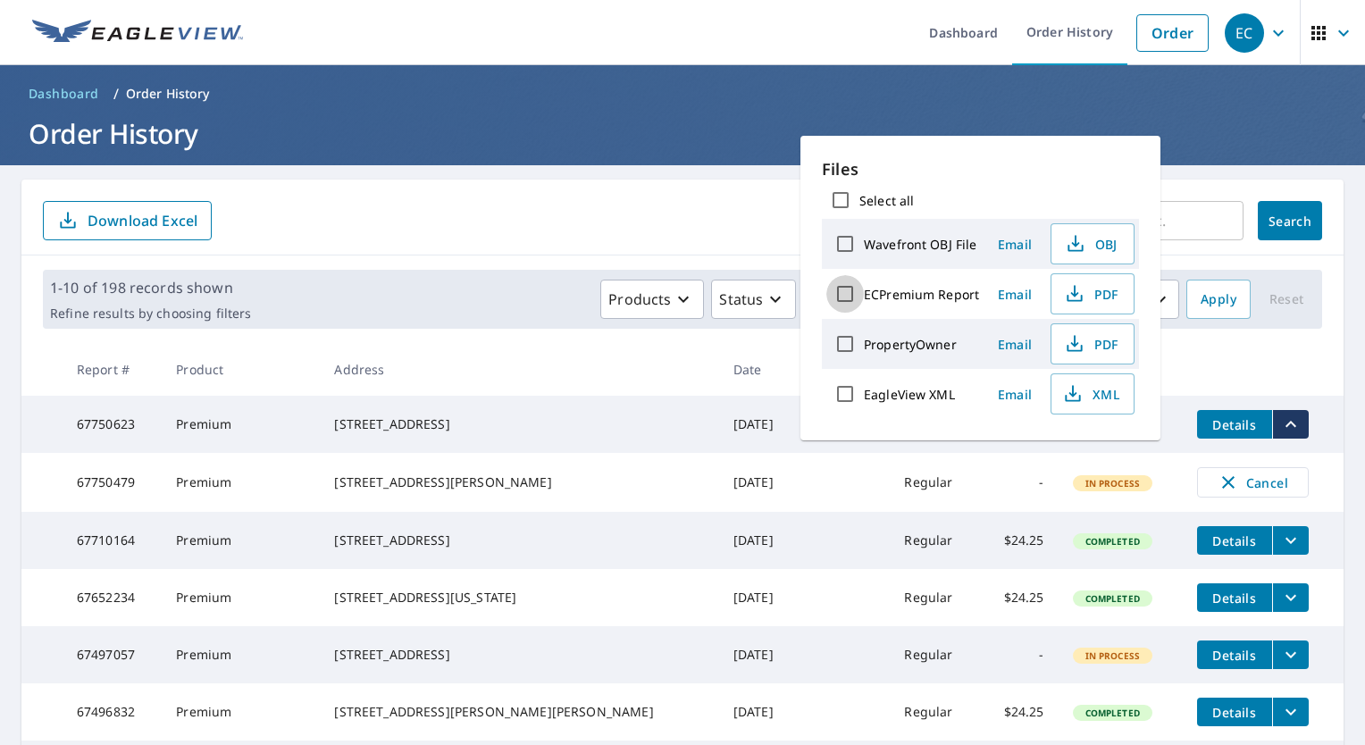
click at [846, 288] on input "ECPremium Report" at bounding box center [845, 294] width 38 height 38
checkbox input "true"
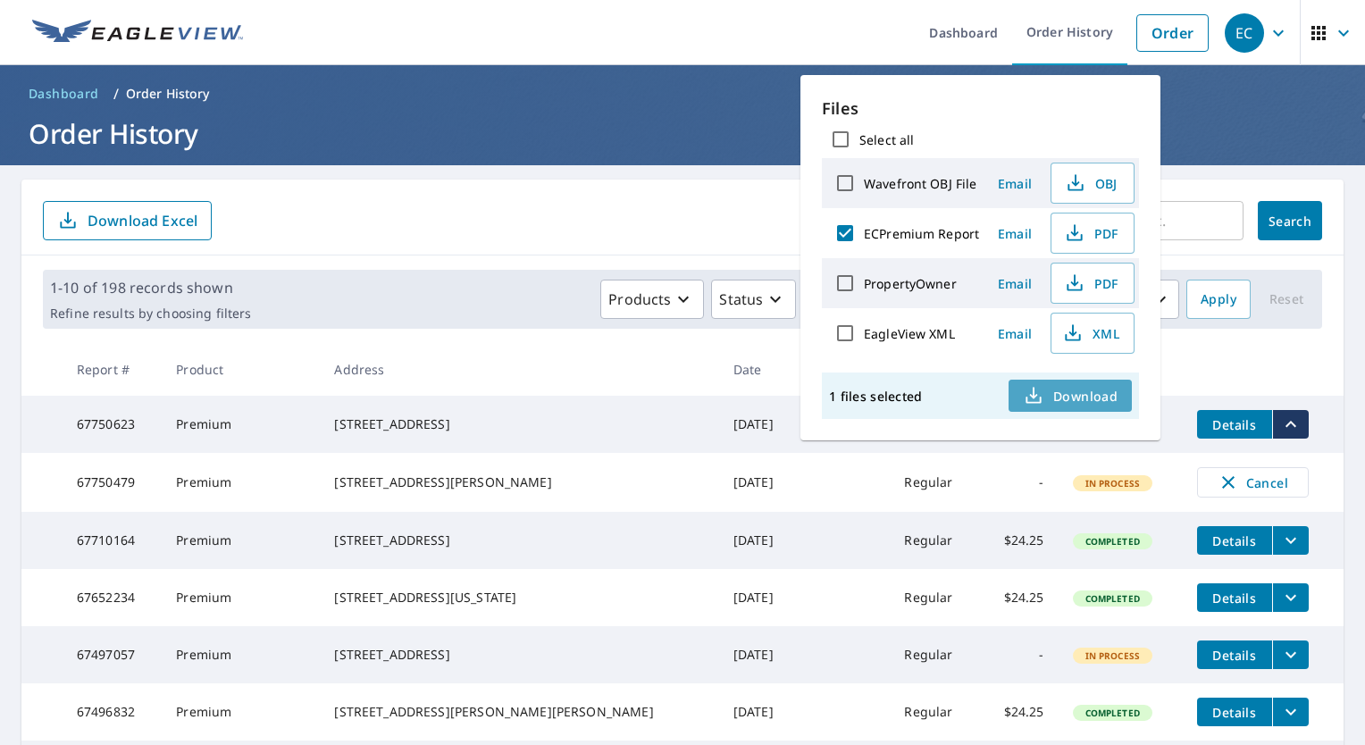
click at [1097, 385] on span "Download" at bounding box center [1070, 395] width 95 height 21
